Goal: Obtain resource: Obtain resource

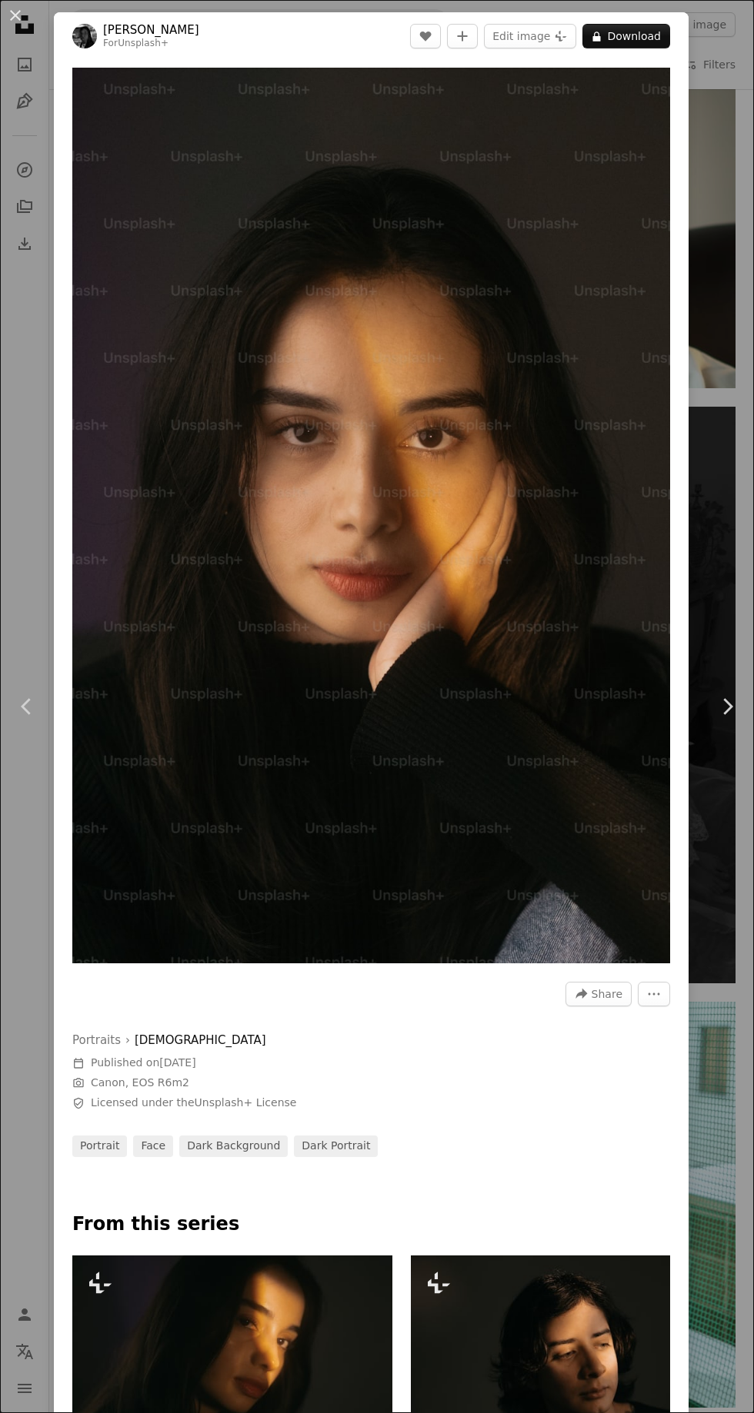
scroll to position [1043, 0]
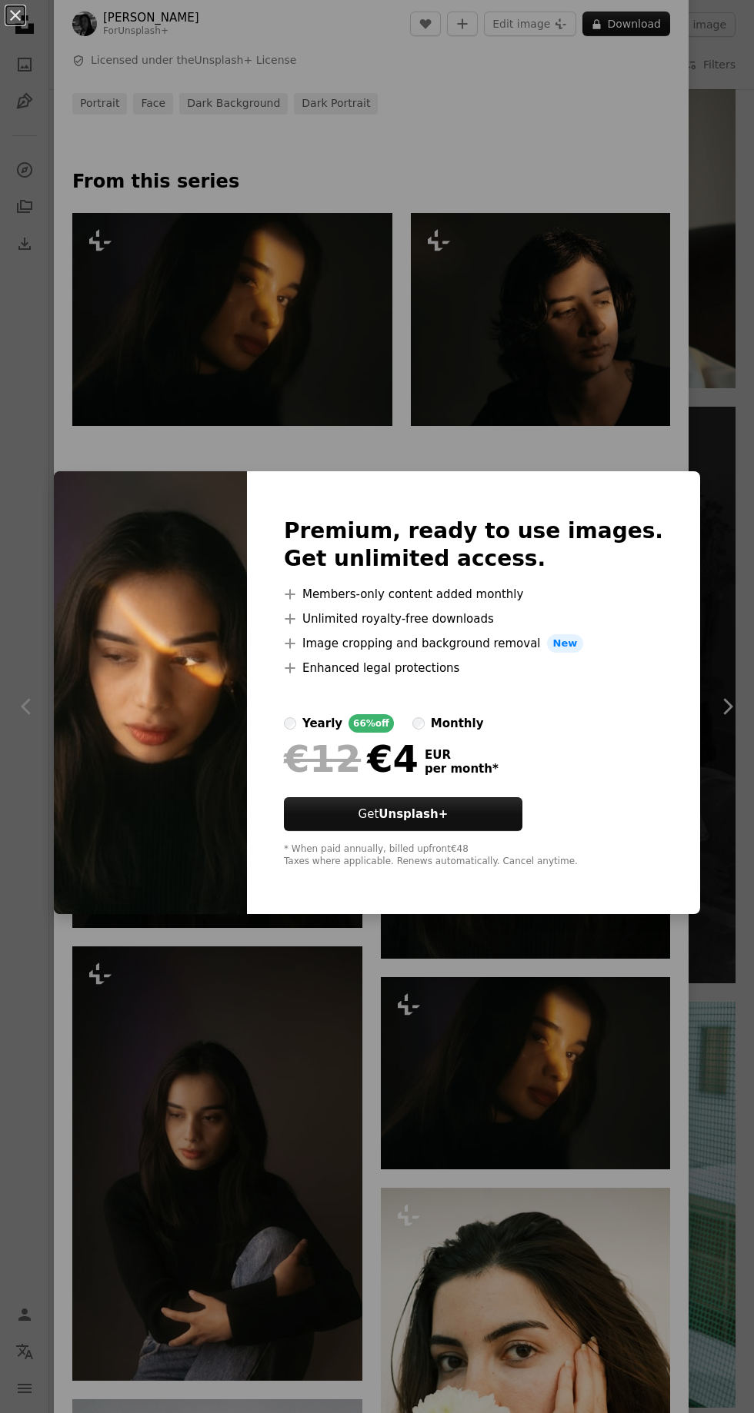
click at [655, 914] on div "Premium, ready to use images. Get unlimited access. A plus sign Members-only co…" at bounding box center [473, 692] width 453 height 443
click at [139, 754] on img at bounding box center [150, 692] width 193 height 443
click at [88, 380] on div "An X shape Premium, ready to use images. Get unlimited access. A plus sign Memb…" at bounding box center [377, 706] width 754 height 1413
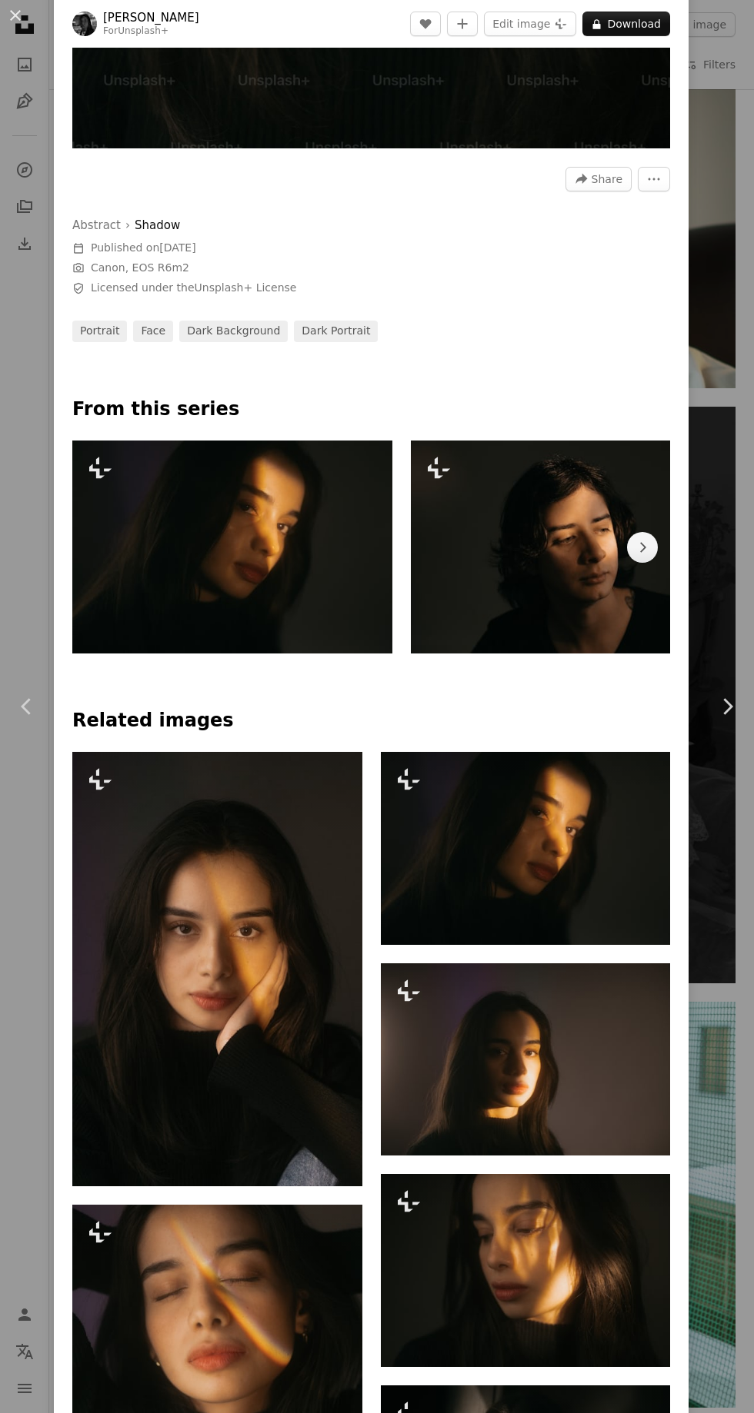
scroll to position [823, 0]
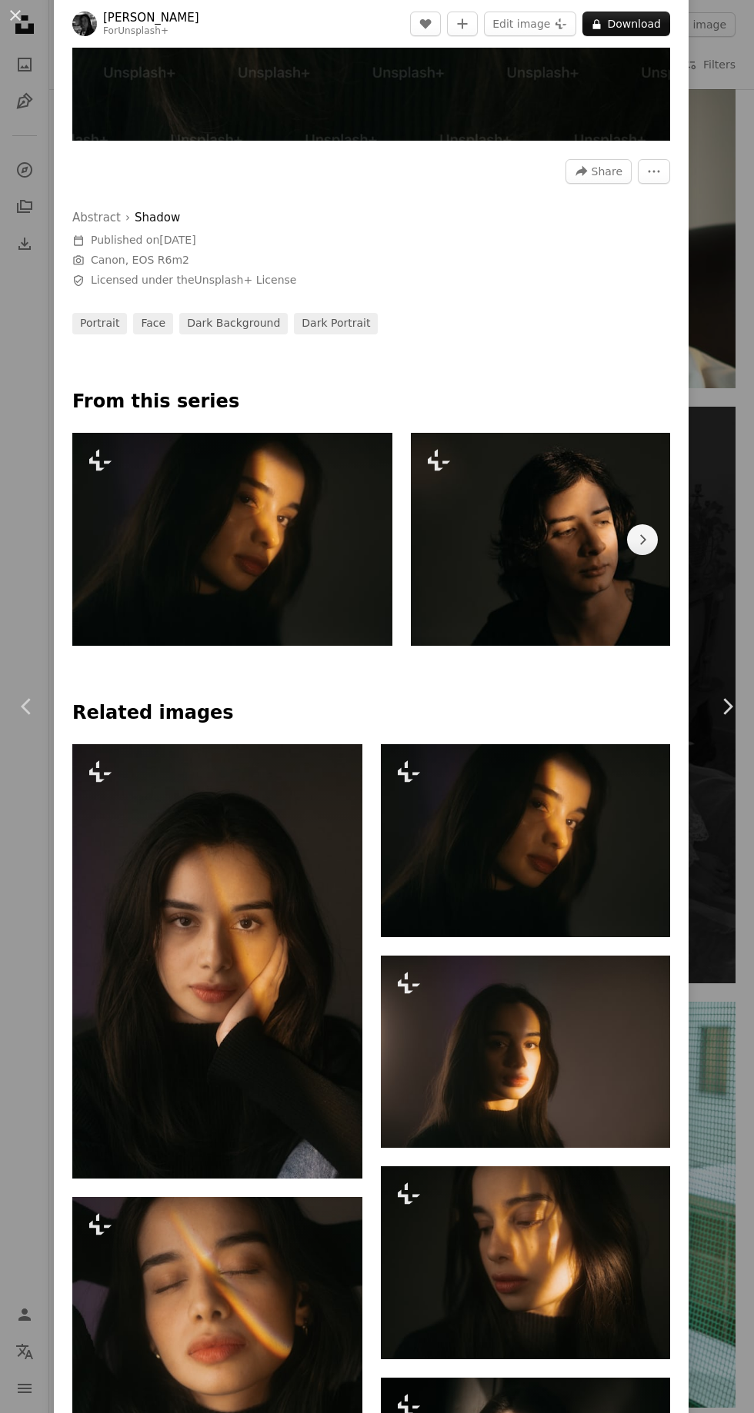
click at [133, 547] on img at bounding box center [232, 539] width 320 height 213
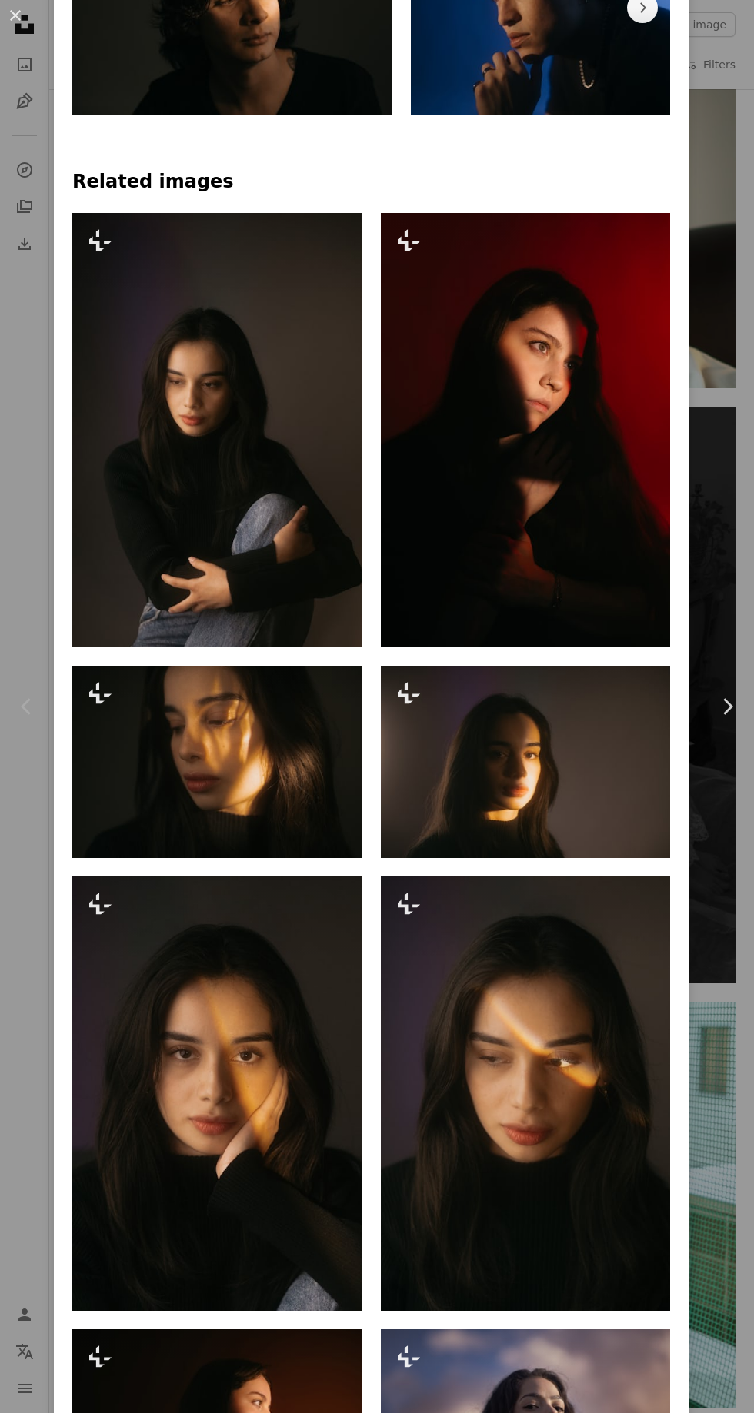
scroll to position [876, 0]
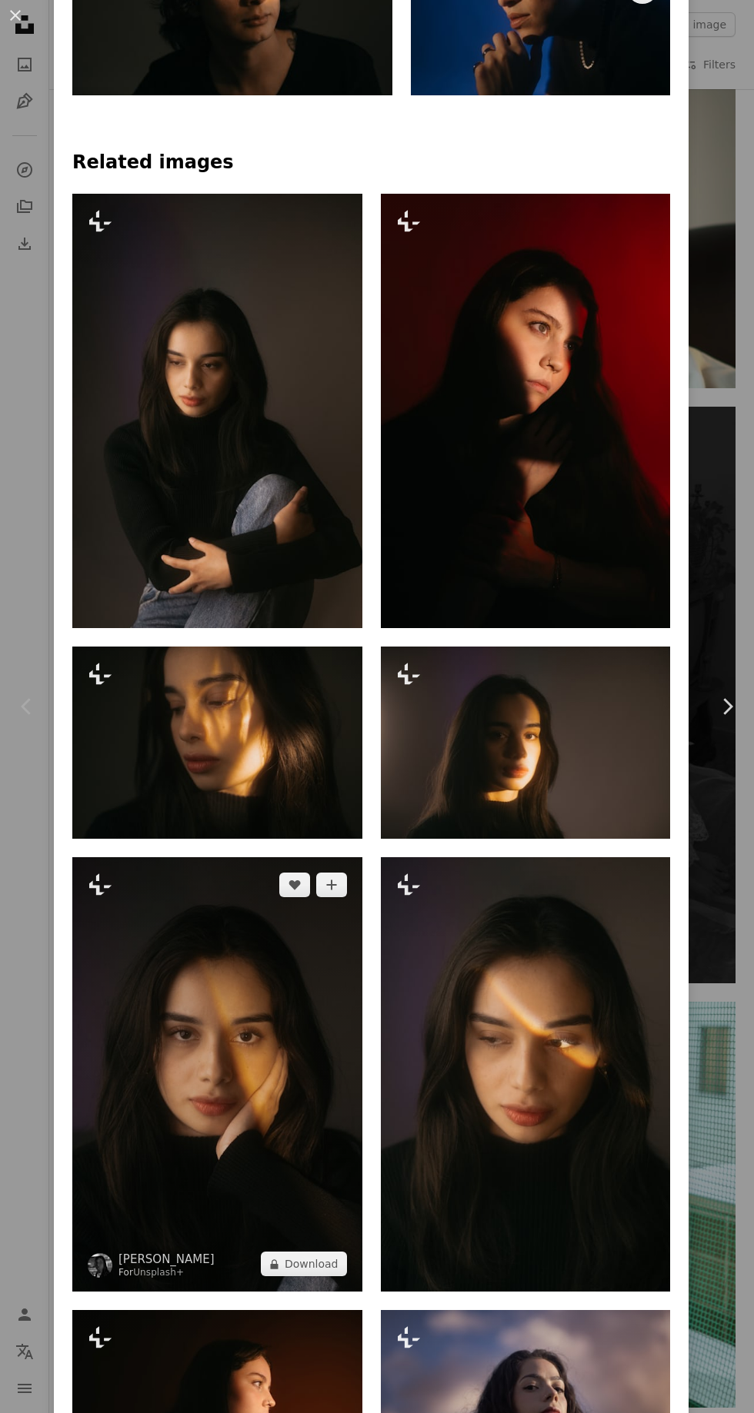
click at [156, 1050] on img at bounding box center [217, 1074] width 290 height 434
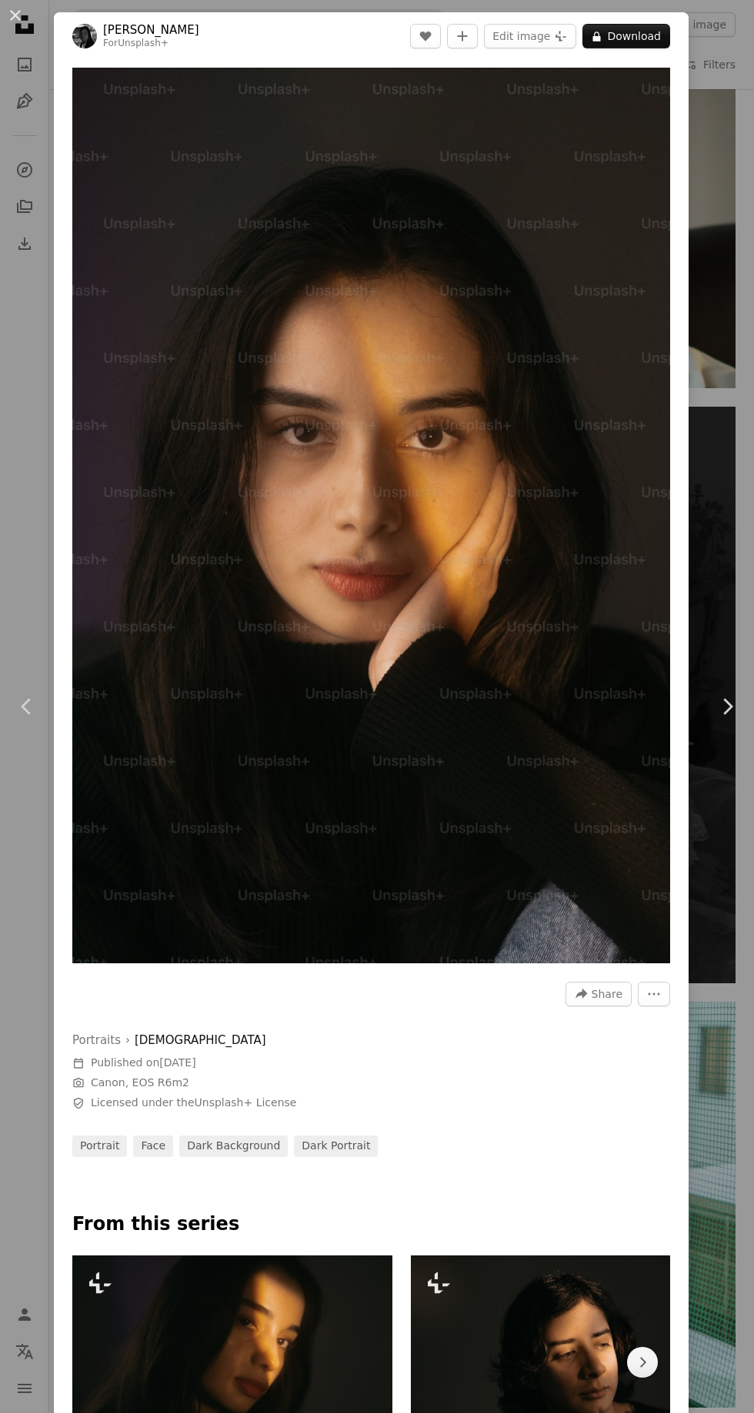
click at [630, 40] on button "A lock Download" at bounding box center [626, 36] width 88 height 25
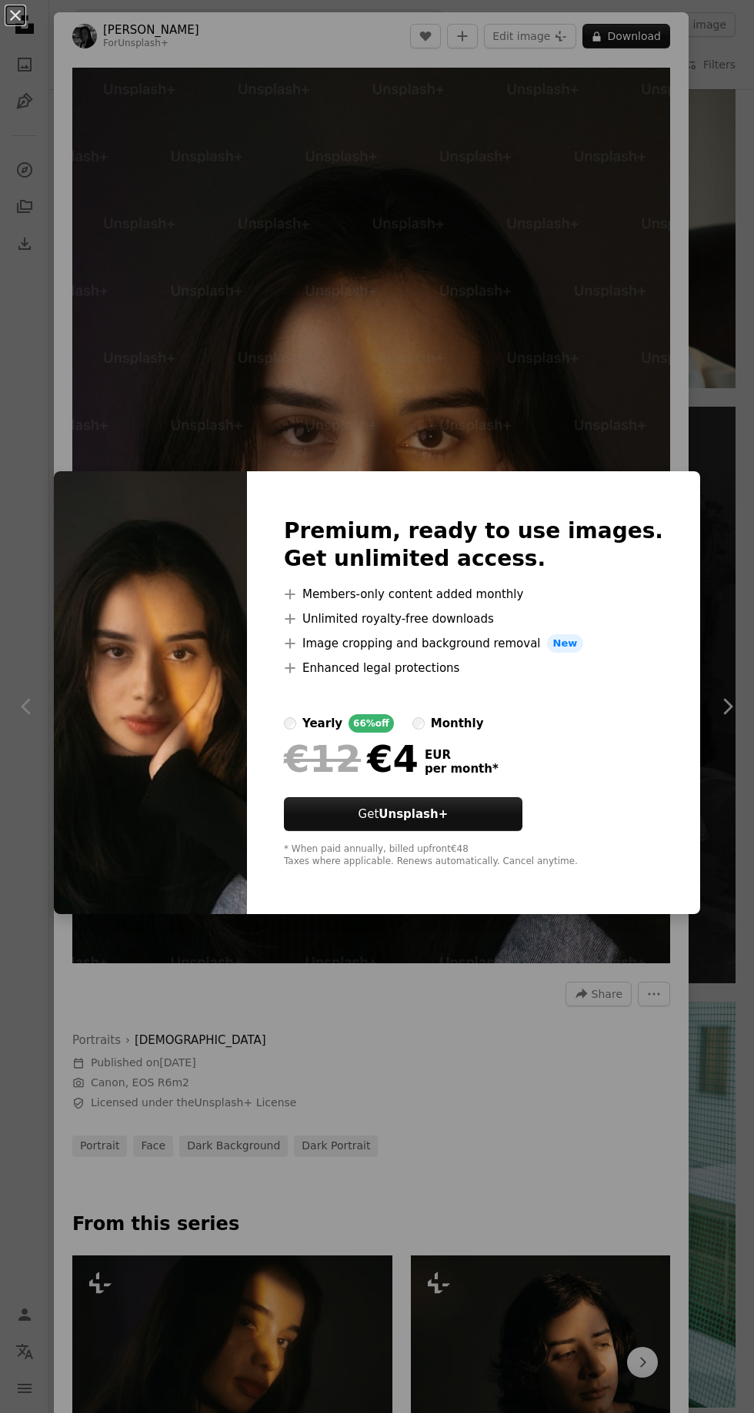
click at [468, 1178] on div "An X shape Premium, ready to use images. Get unlimited access. A plus sign Memb…" at bounding box center [377, 706] width 754 height 1413
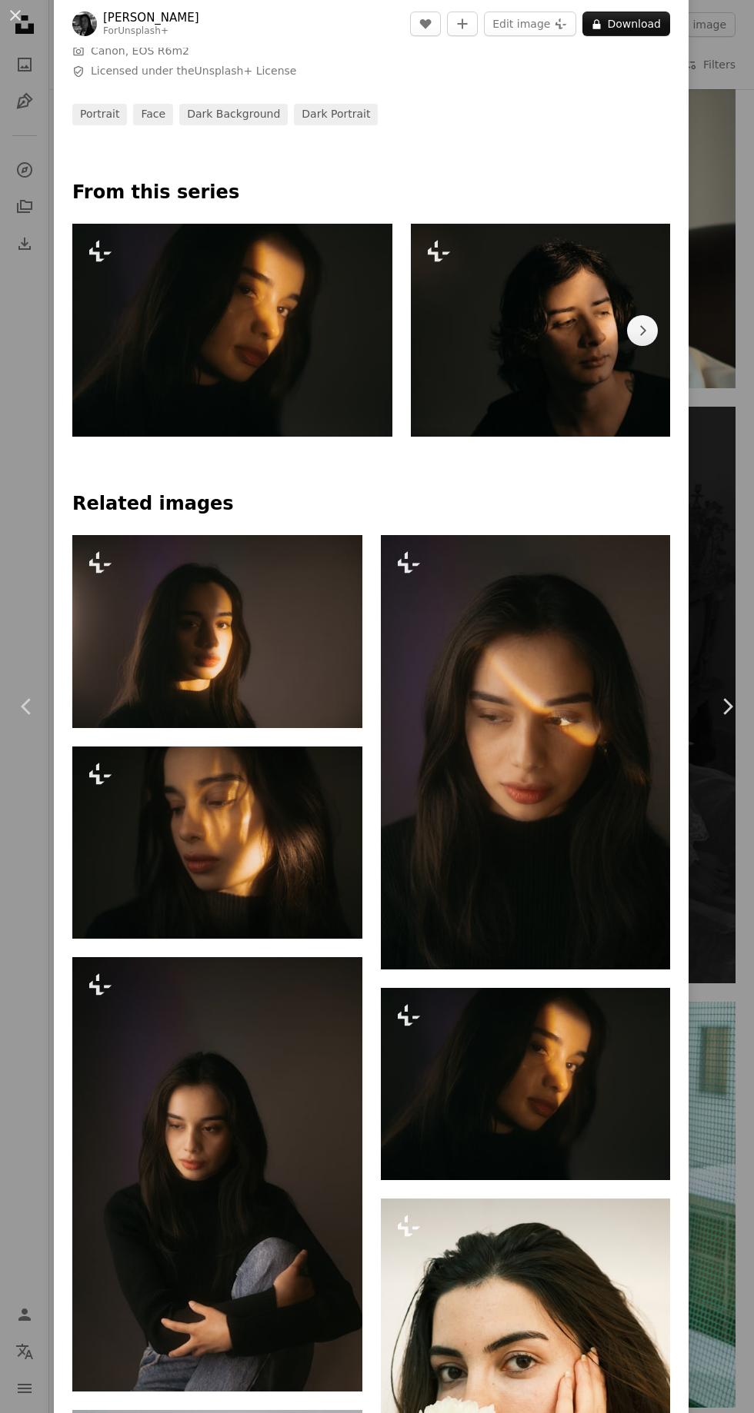
scroll to position [1041, 0]
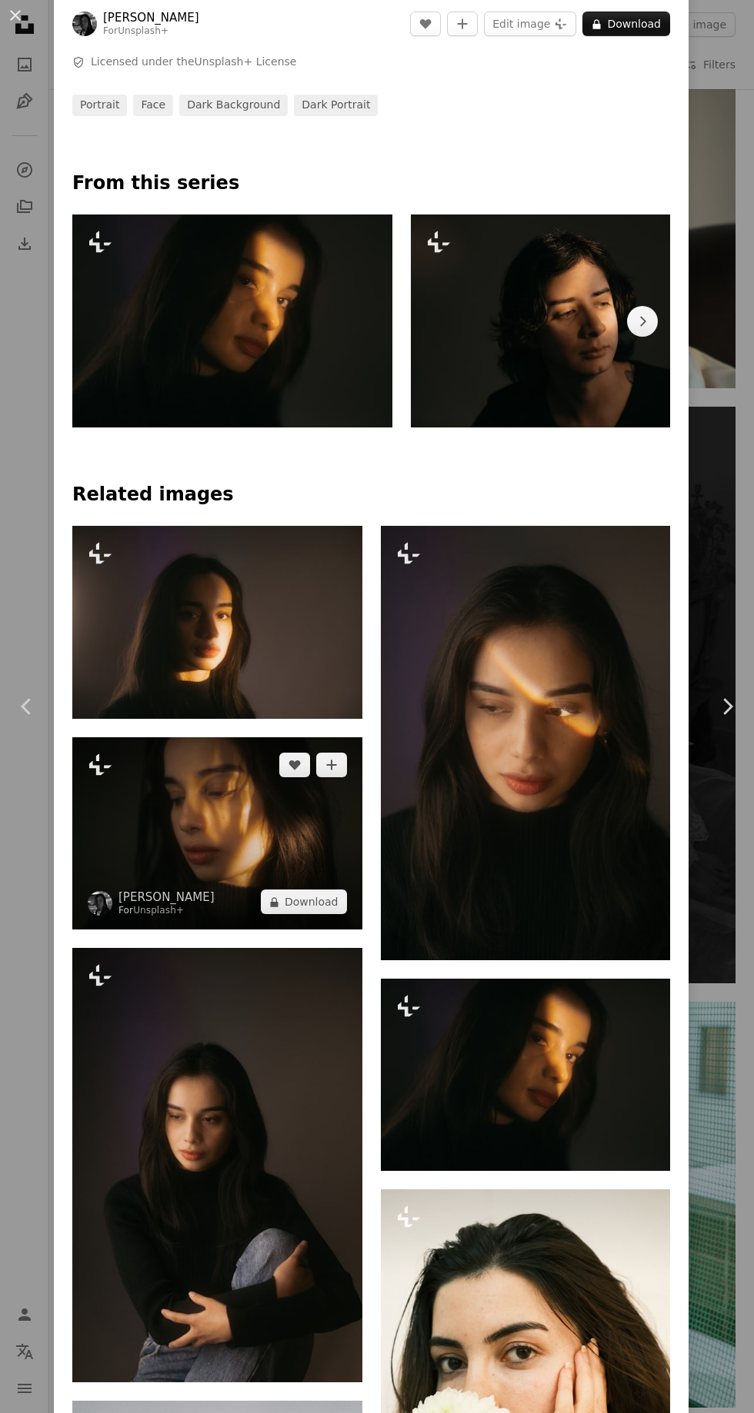
click at [163, 877] on img at bounding box center [217, 833] width 290 height 193
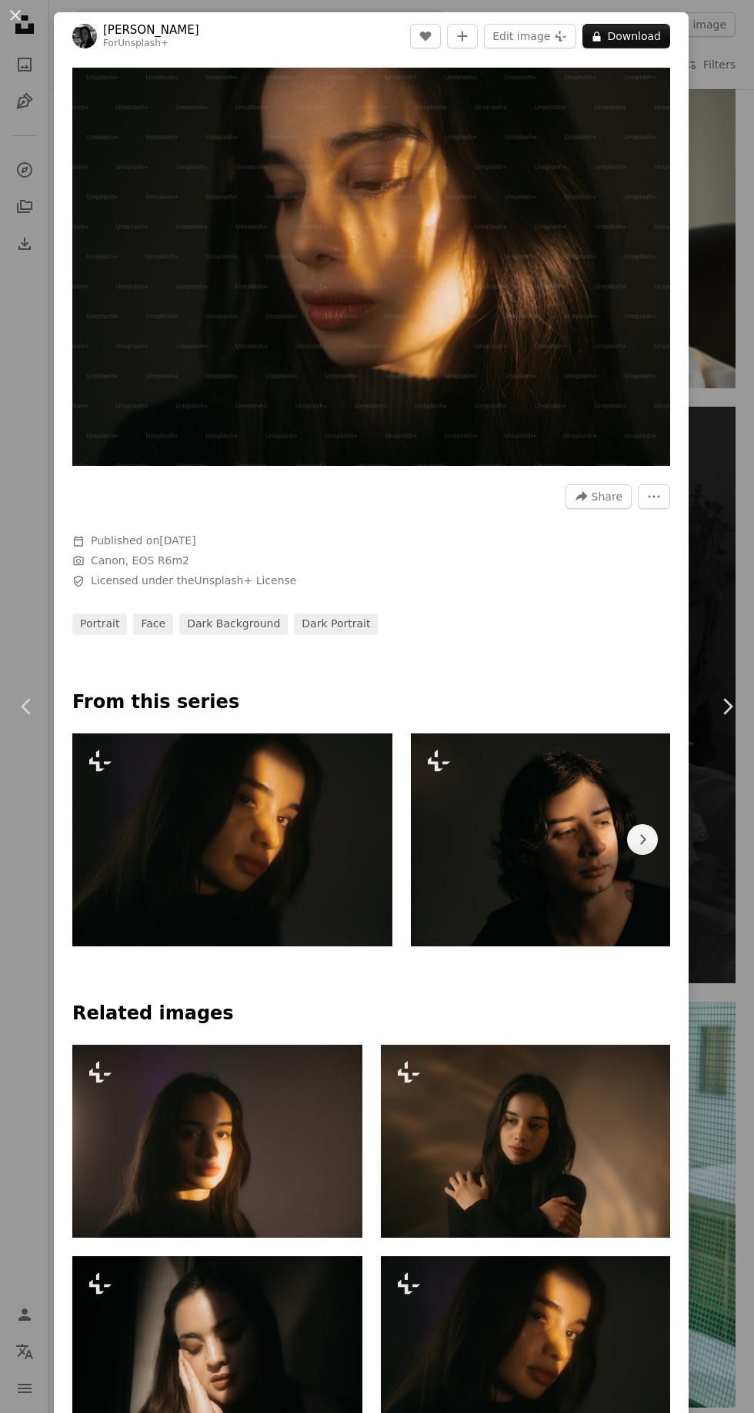
click at [602, 38] on icon "A lock" at bounding box center [597, 37] width 12 height 12
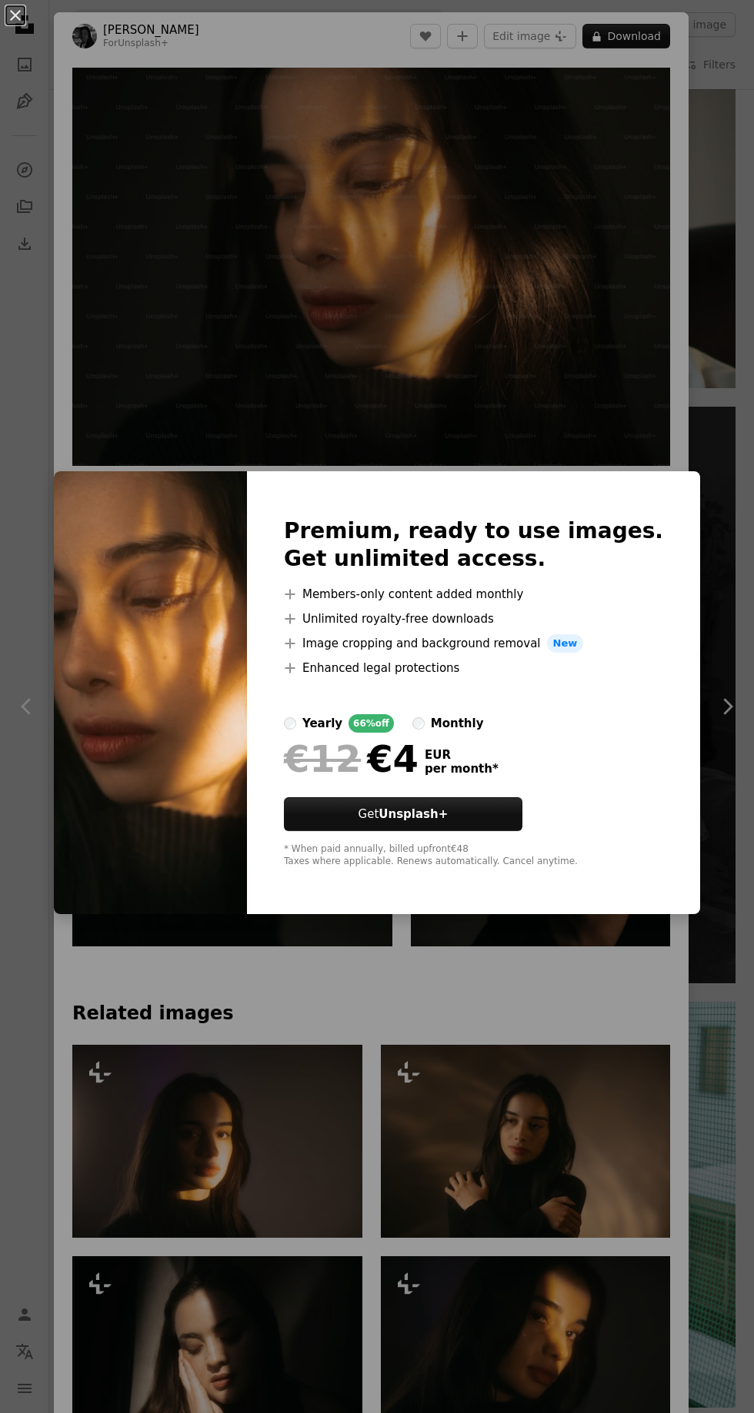
click at [82, 312] on div "An X shape Premium, ready to use images. Get unlimited access. A plus sign Memb…" at bounding box center [377, 706] width 754 height 1413
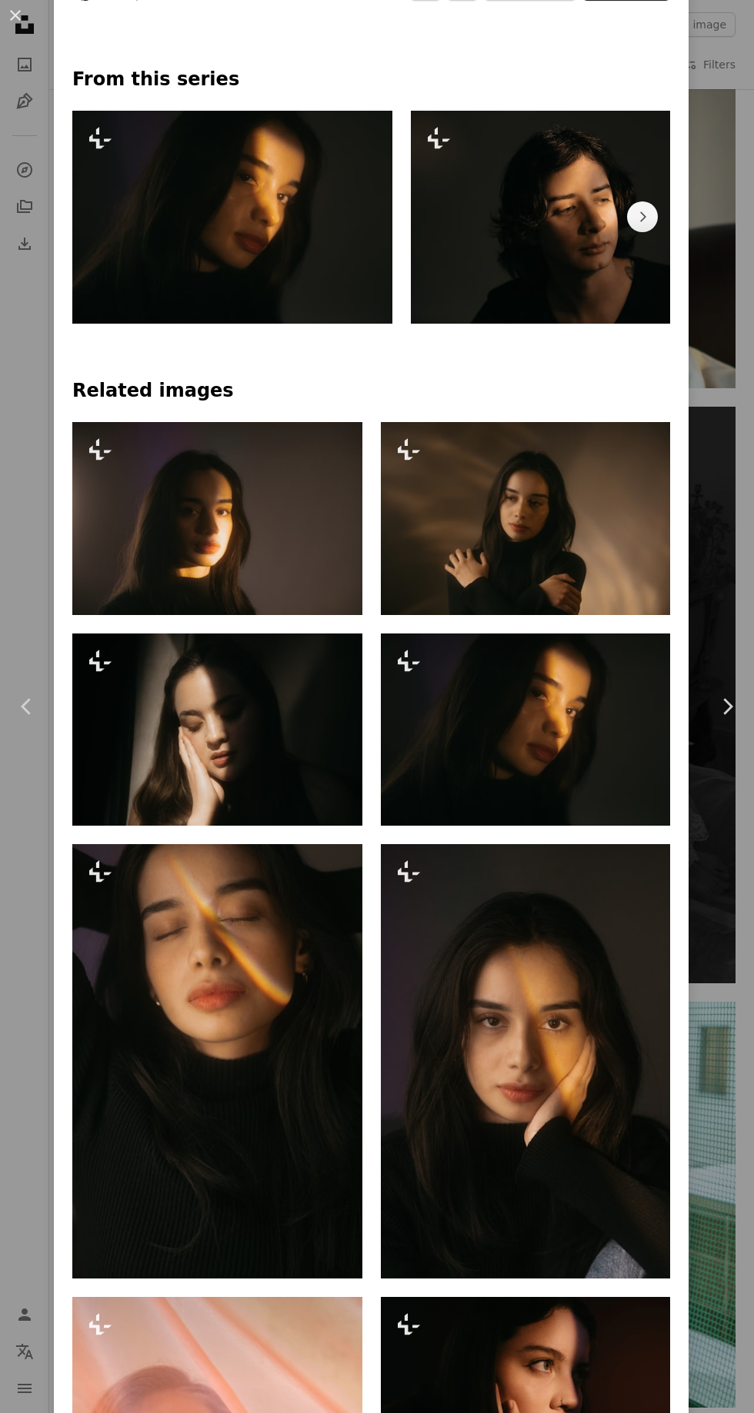
scroll to position [637, 0]
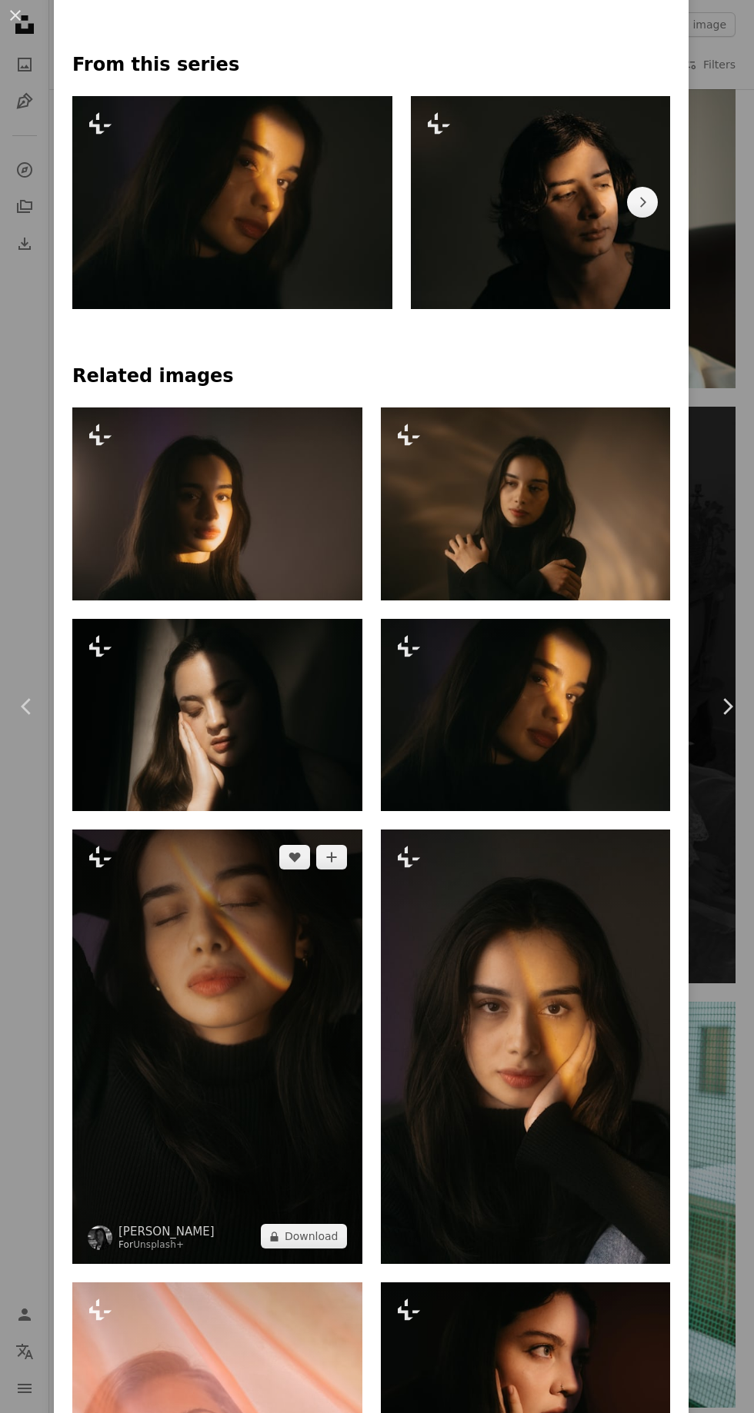
click at [125, 1078] on img at bounding box center [217, 1047] width 290 height 434
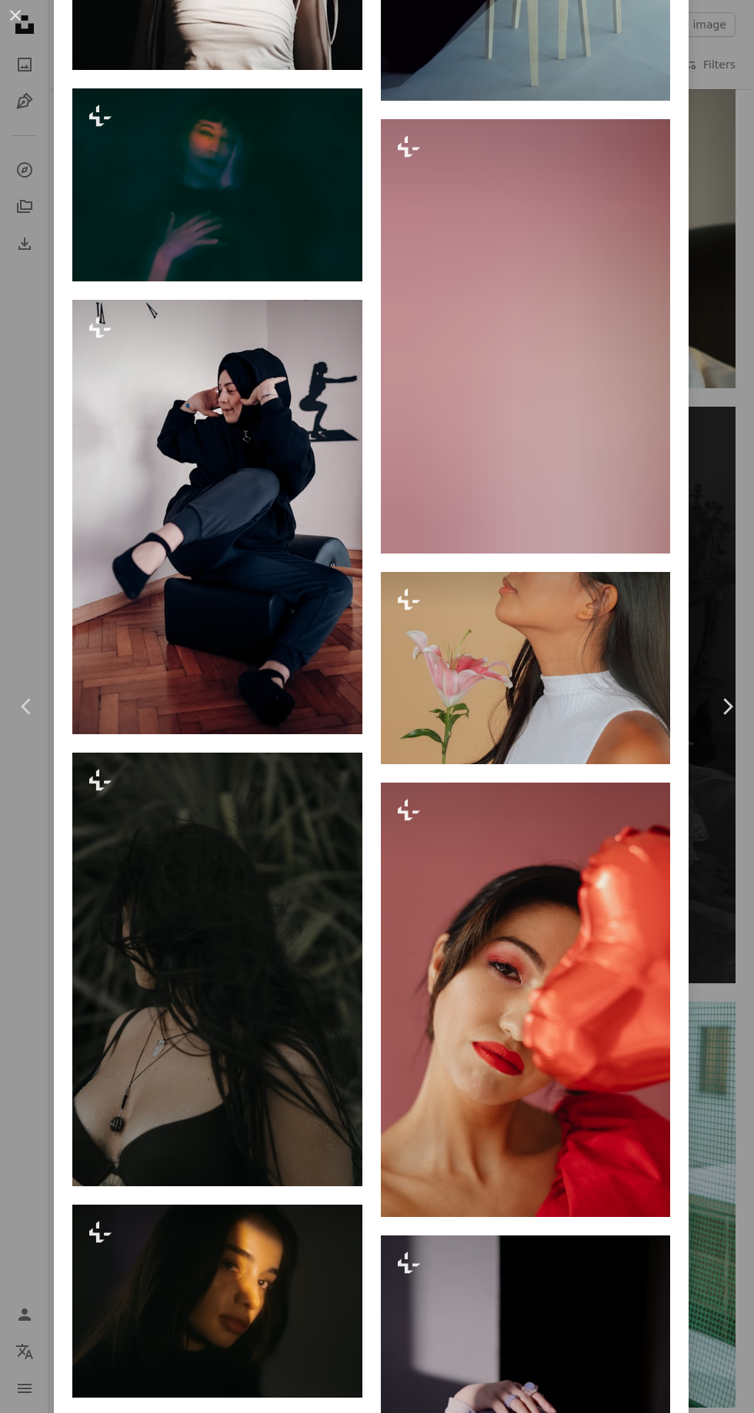
scroll to position [4780, 0]
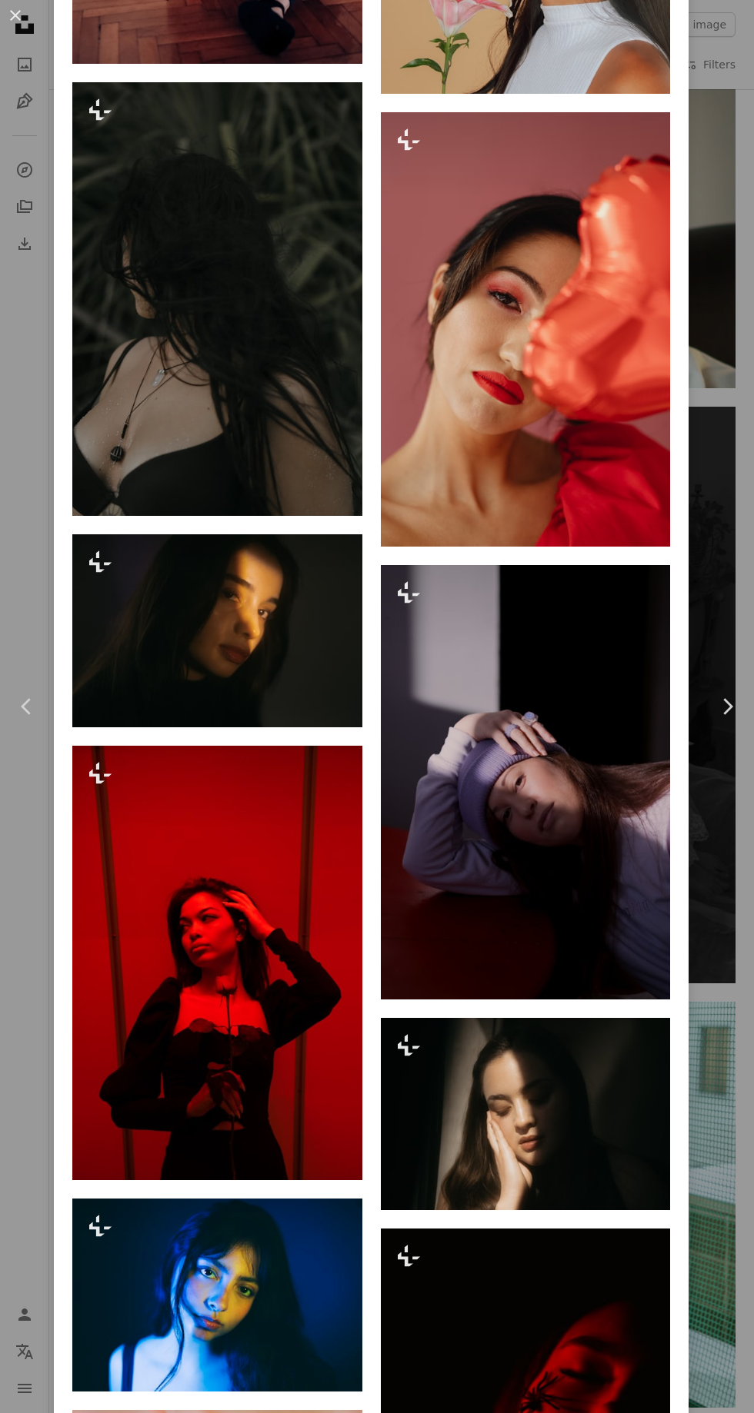
click at [5, 131] on div "An X shape Chevron left Chevron right [PERSON_NAME] For Unsplash+ A heart A plu…" at bounding box center [377, 706] width 754 height 1413
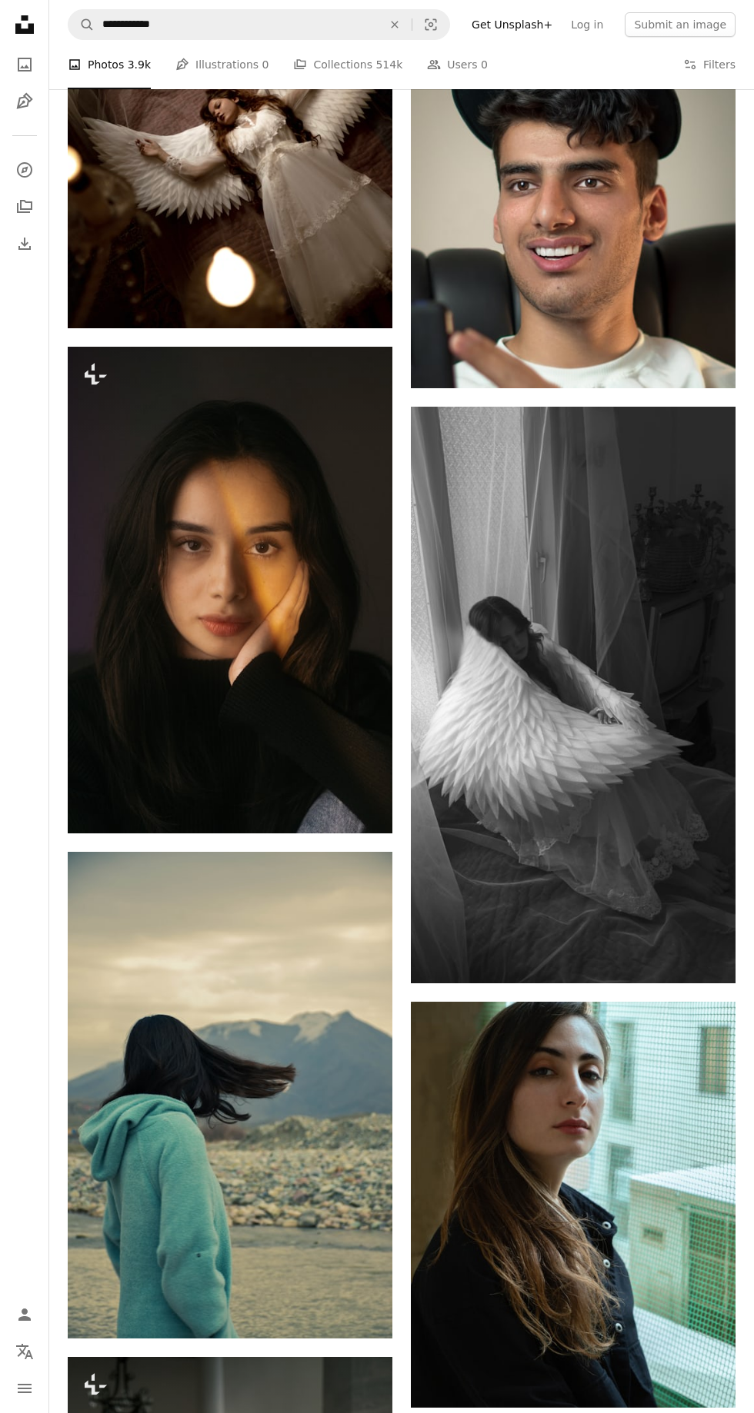
click at [24, 25] on icon "Unsplash logo Unsplash Home" at bounding box center [24, 24] width 31 height 31
